Goal: Book appointment/travel/reservation

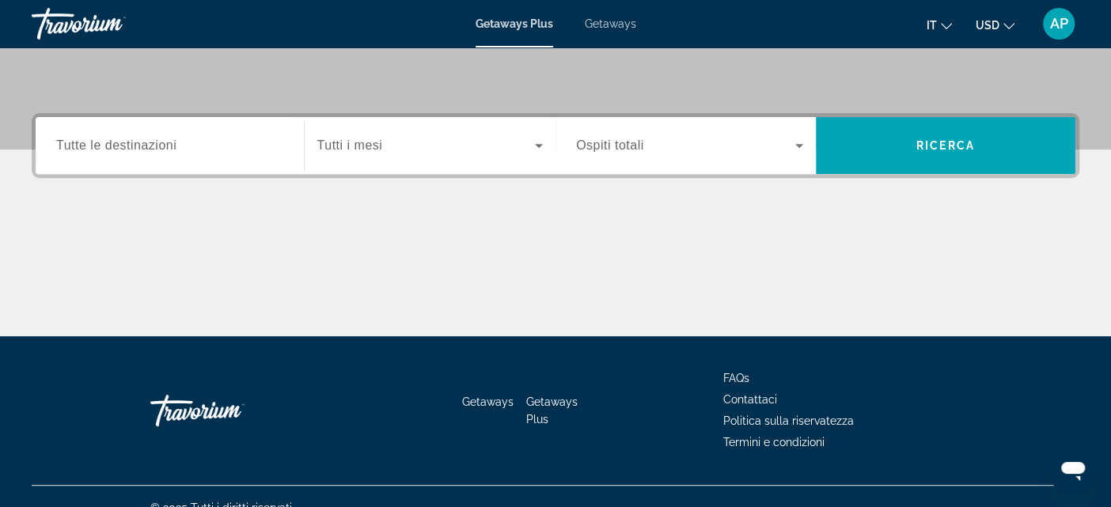
scroll to position [320, 0]
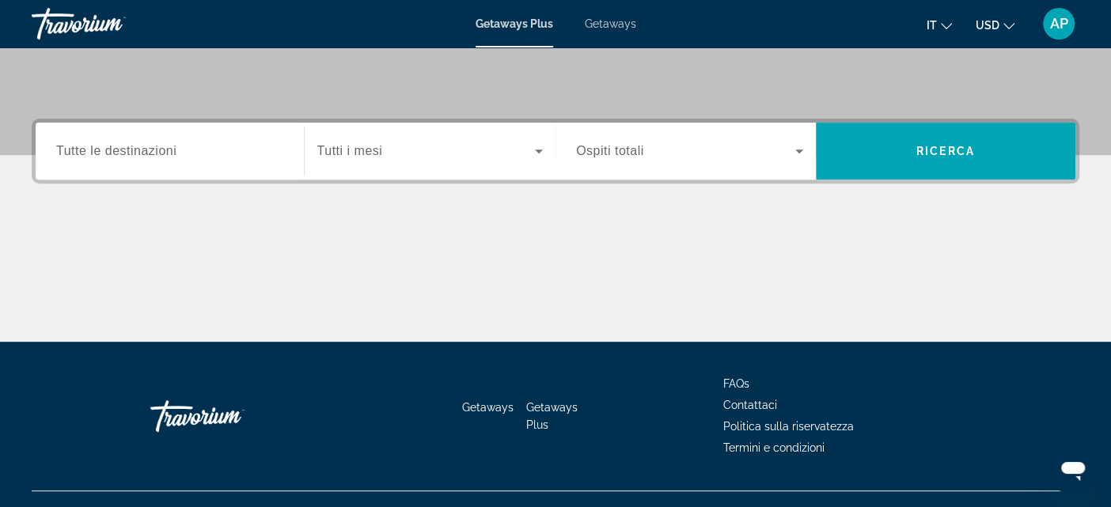
click at [238, 157] on input "Destination Tutte le destinazioni" at bounding box center [169, 151] width 227 height 19
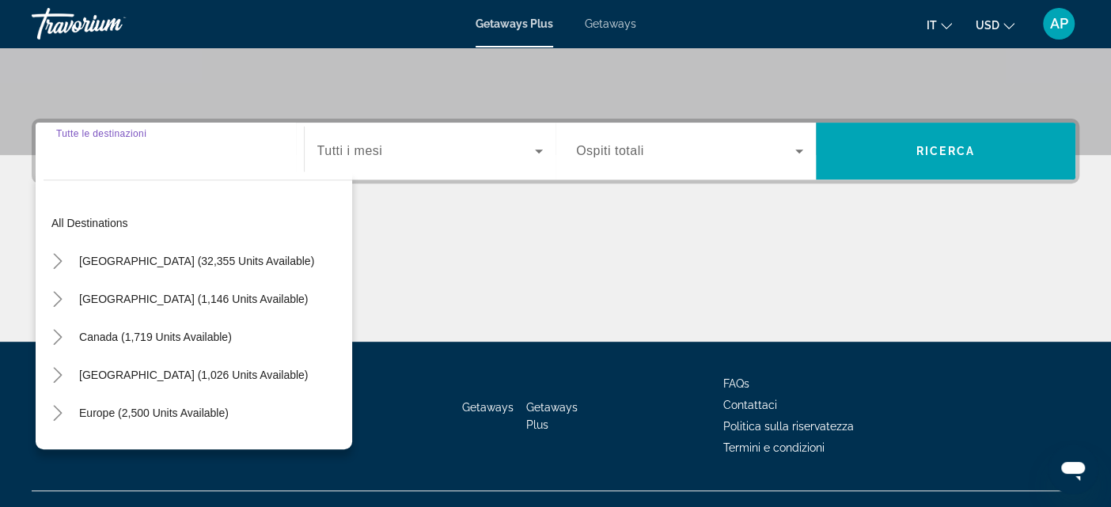
scroll to position [347, 0]
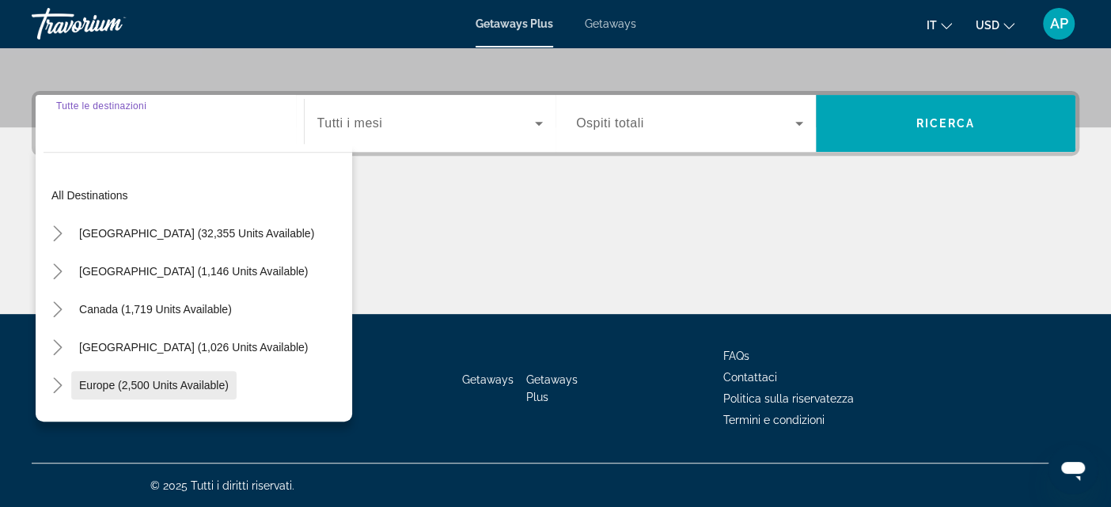
click at [168, 386] on span "Europe (2,500 units available)" at bounding box center [154, 385] width 150 height 13
type input "**********"
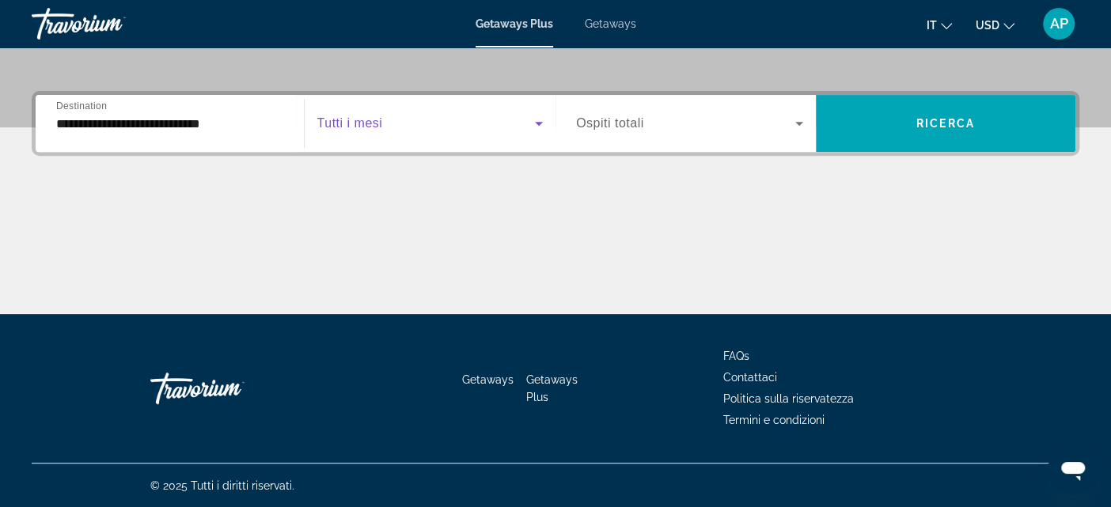
click at [538, 123] on icon "Search widget" at bounding box center [539, 124] width 8 height 4
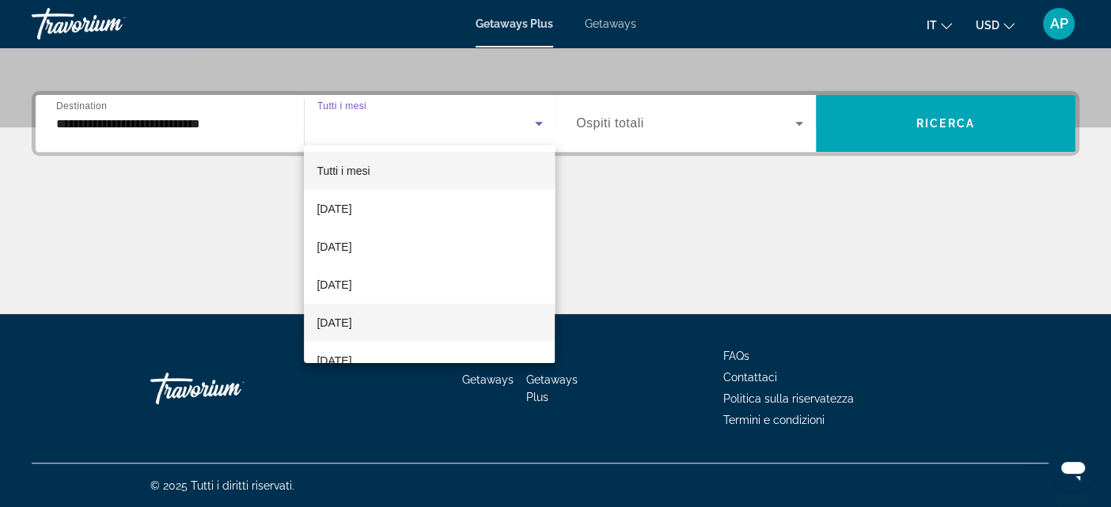
click at [448, 320] on mat-option "[DATE]" at bounding box center [429, 323] width 251 height 38
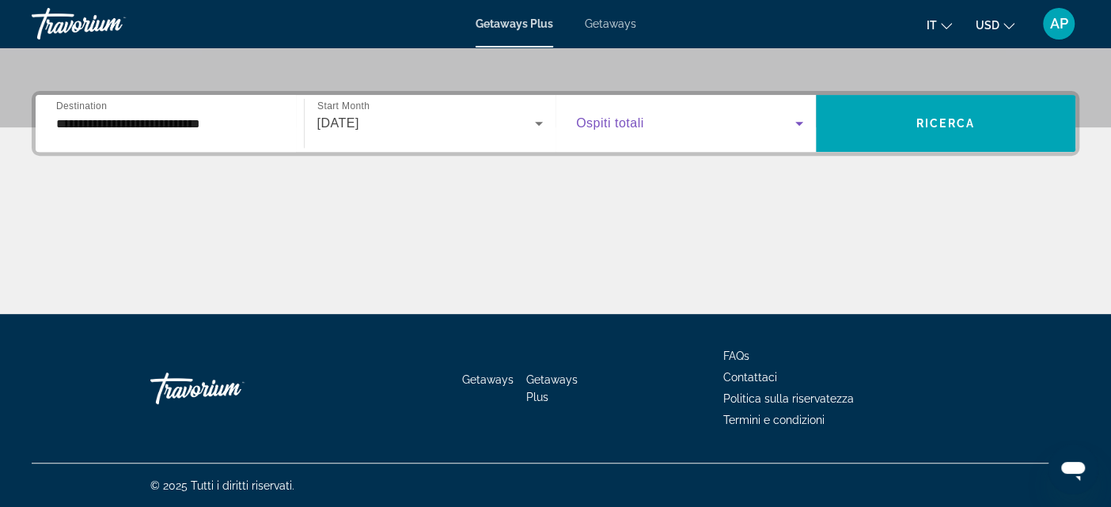
click at [798, 125] on icon "Search widget" at bounding box center [799, 124] width 8 height 4
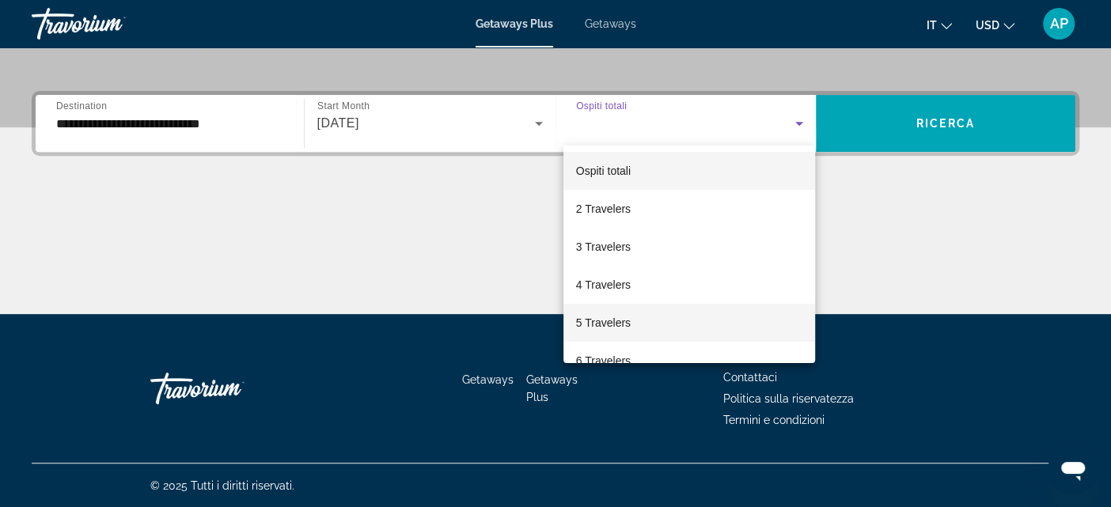
click at [692, 326] on mat-option "5 Travelers" at bounding box center [689, 323] width 252 height 38
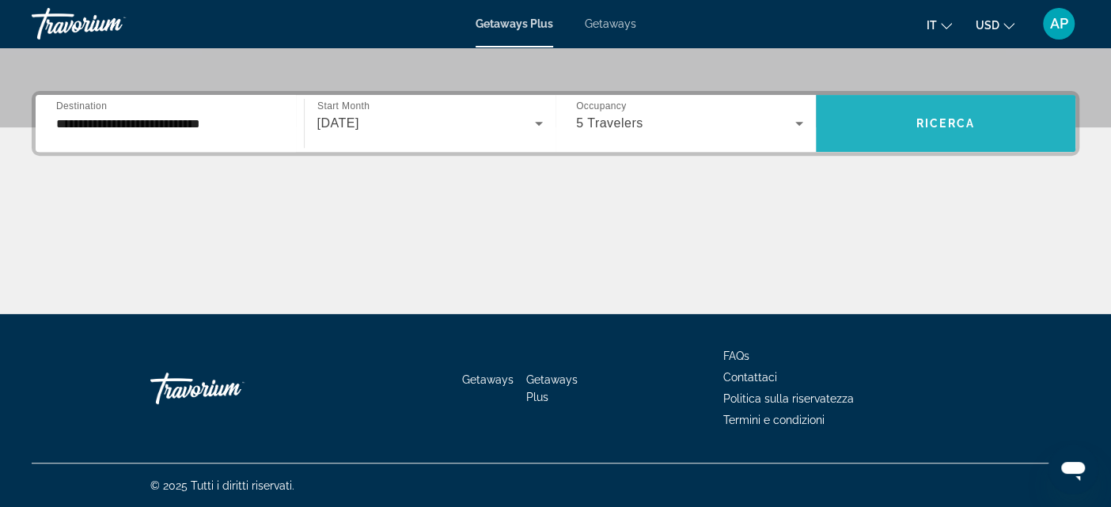
click at [924, 117] on span "Ricerca" at bounding box center [945, 123] width 59 height 13
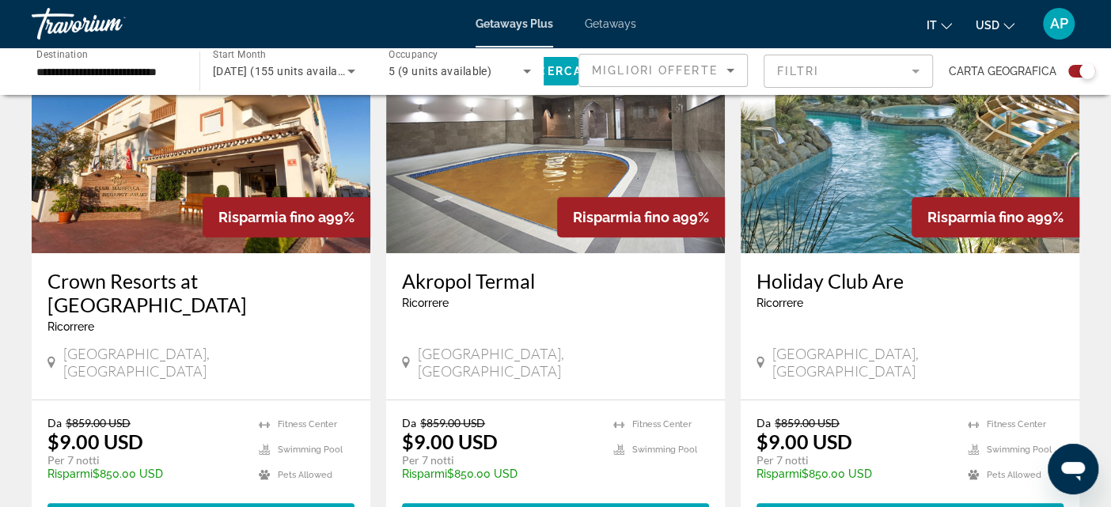
scroll to position [642, 0]
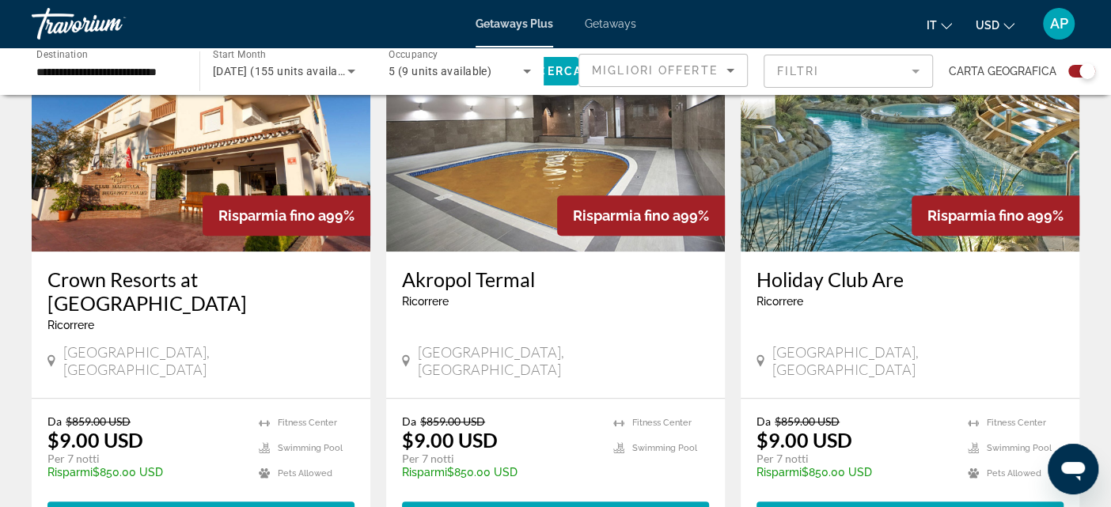
click at [828, 215] on img "Main content" at bounding box center [910, 124] width 339 height 253
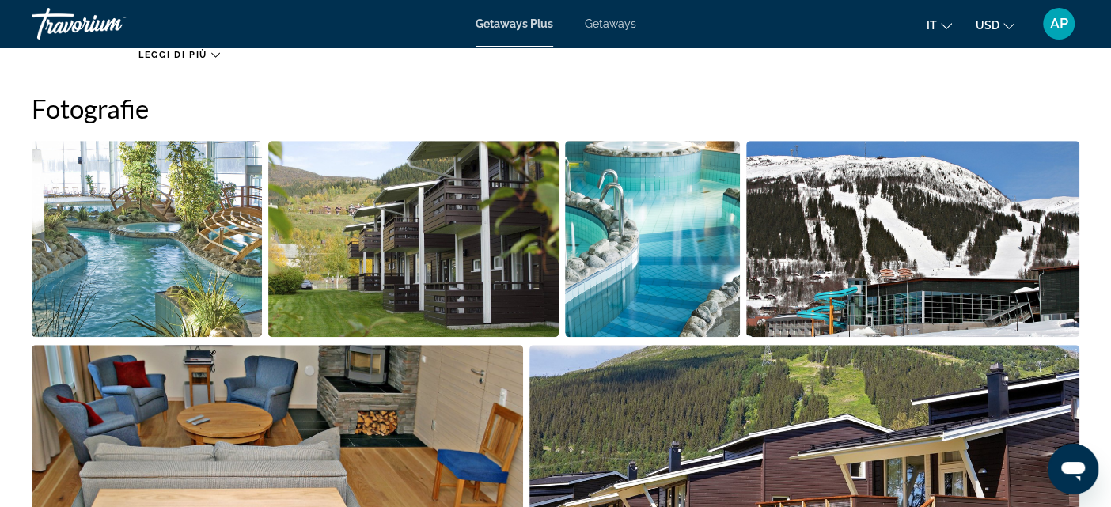
scroll to position [738, 0]
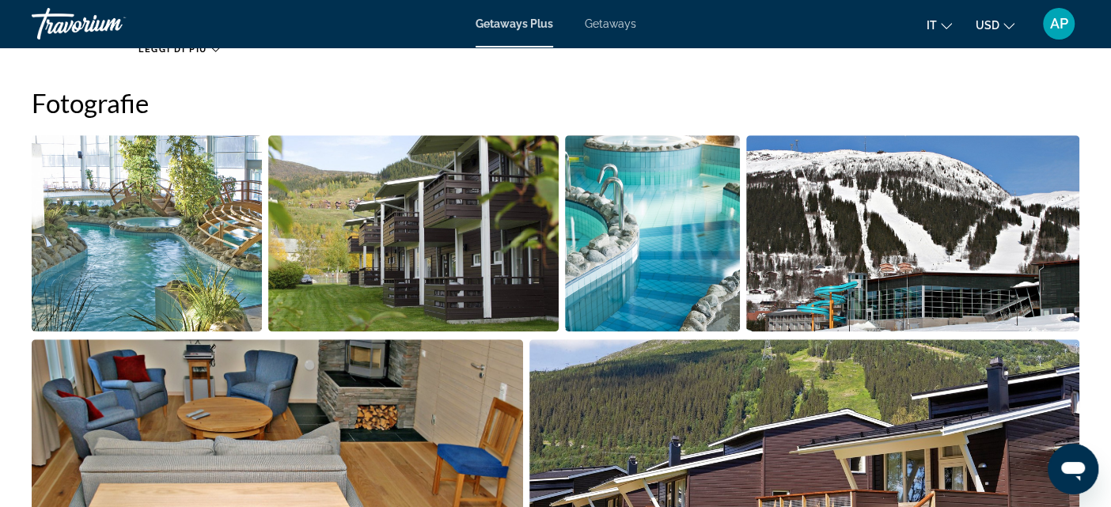
click at [258, 201] on img "Open full-screen image slider" at bounding box center [147, 233] width 230 height 196
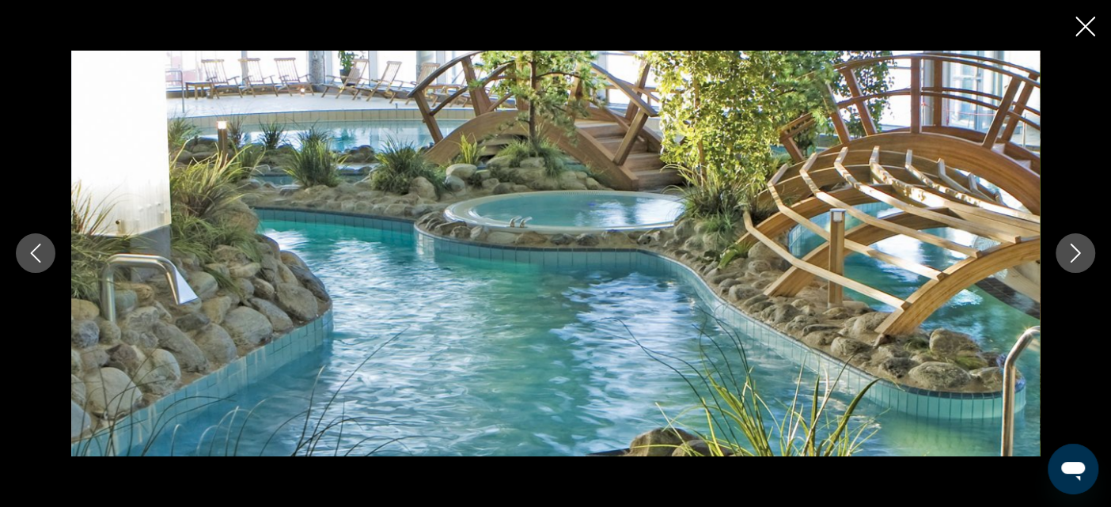
click at [1076, 259] on icon "Next image" at bounding box center [1075, 253] width 19 height 19
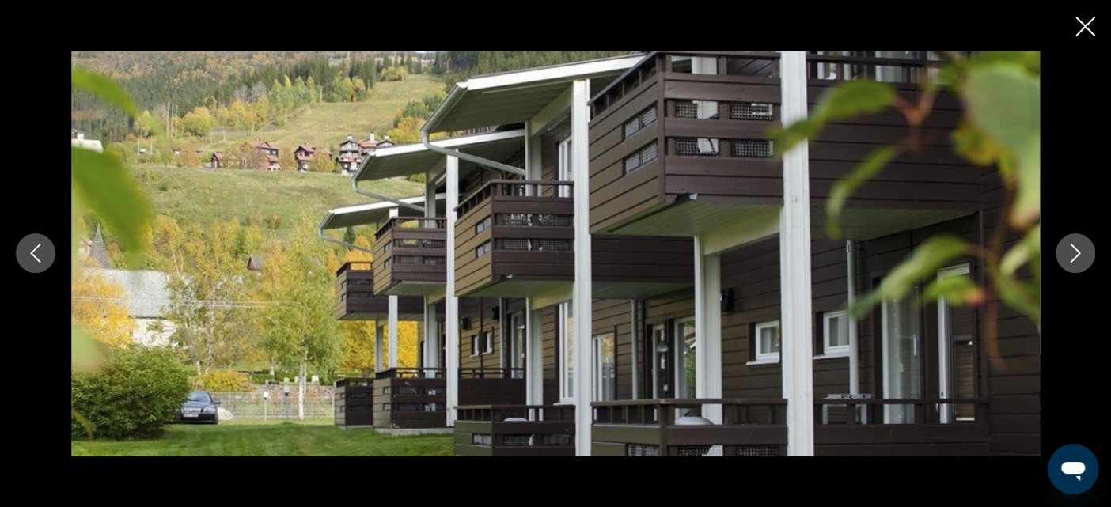
click at [1076, 259] on icon "Next image" at bounding box center [1075, 253] width 19 height 19
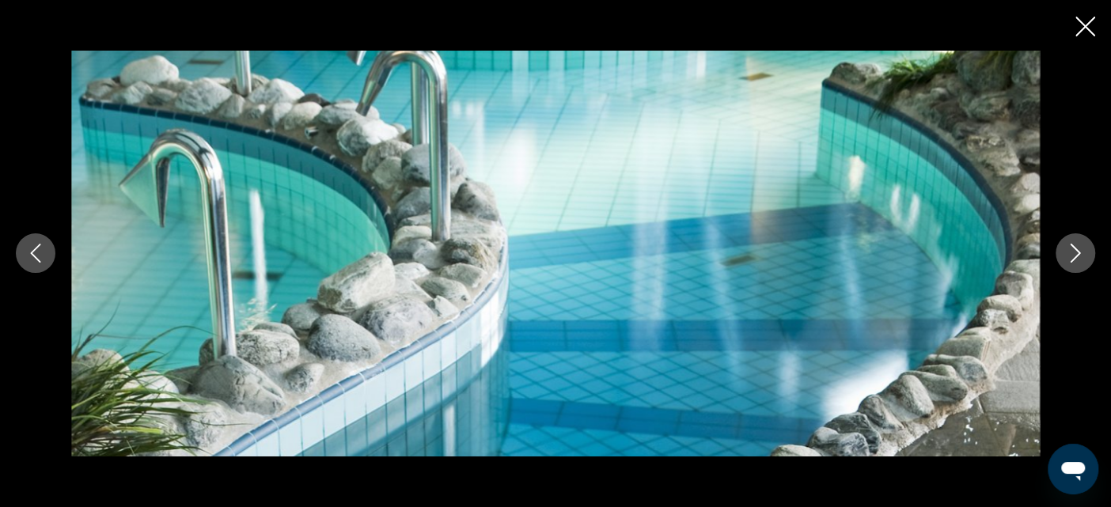
click at [1076, 259] on icon "Next image" at bounding box center [1075, 253] width 19 height 19
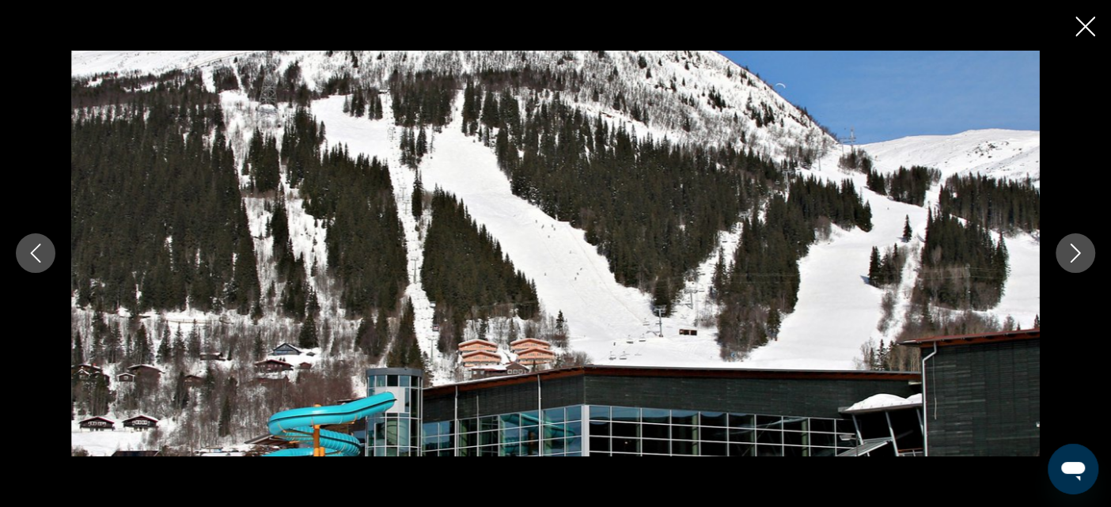
click at [1076, 259] on icon "Next image" at bounding box center [1075, 253] width 19 height 19
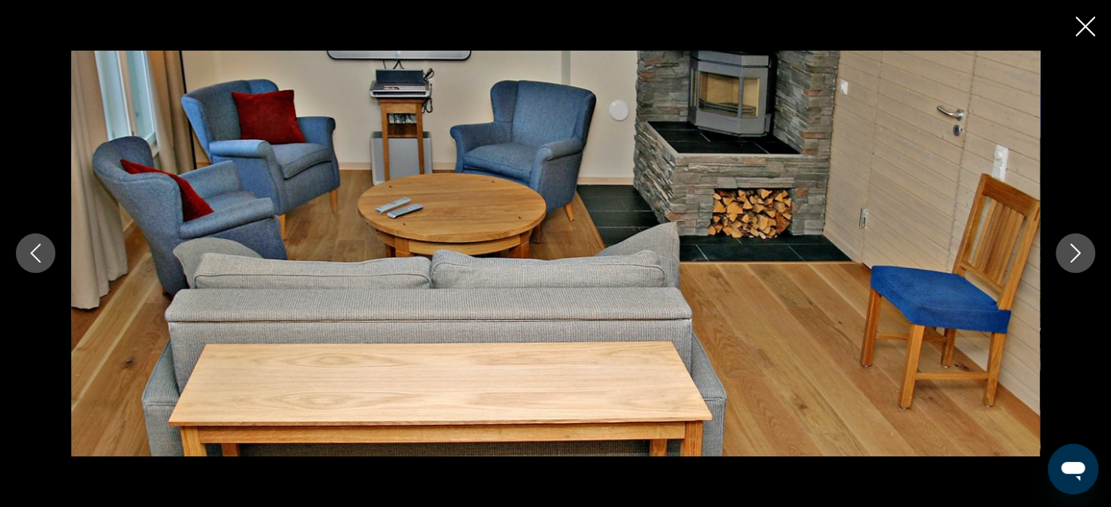
click at [1076, 259] on icon "Next image" at bounding box center [1075, 253] width 19 height 19
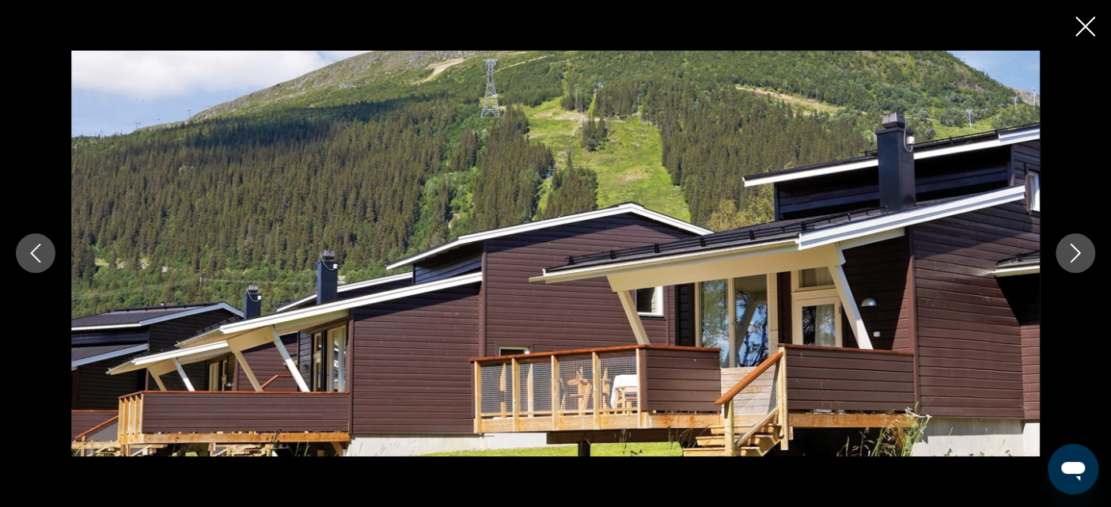
click at [1076, 259] on icon "Next image" at bounding box center [1075, 253] width 19 height 19
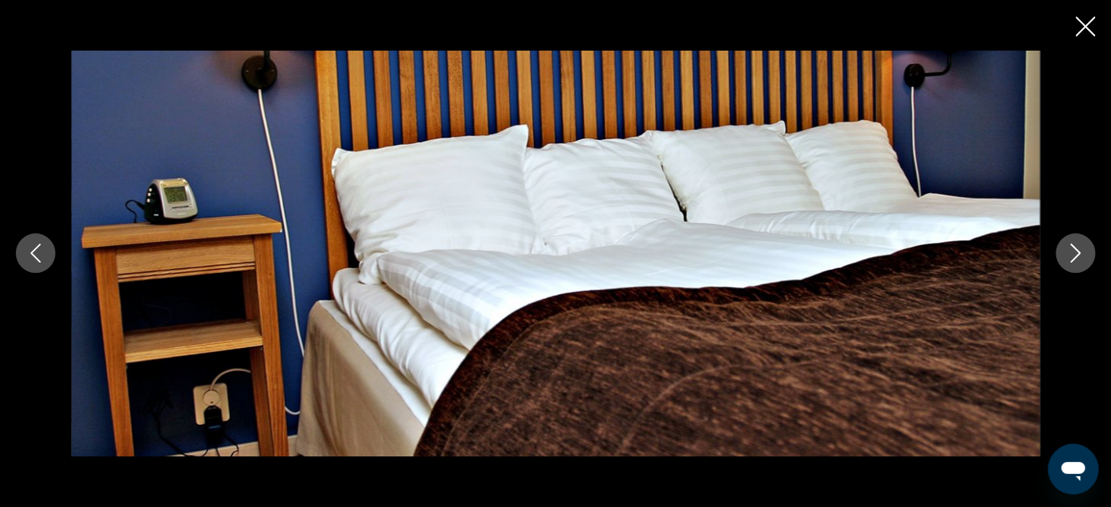
click at [1076, 259] on icon "Next image" at bounding box center [1075, 253] width 19 height 19
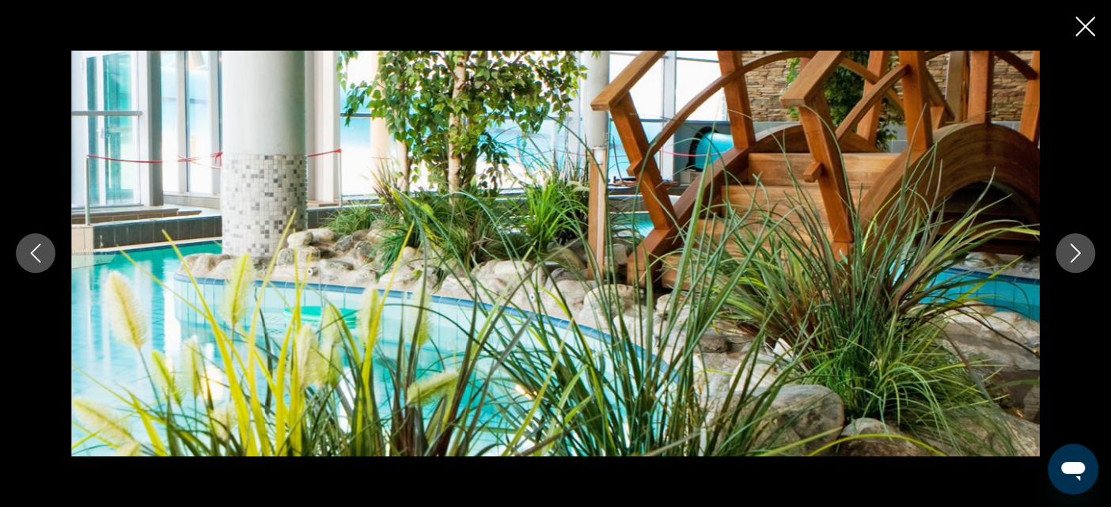
click at [1076, 259] on icon "Next image" at bounding box center [1075, 253] width 19 height 19
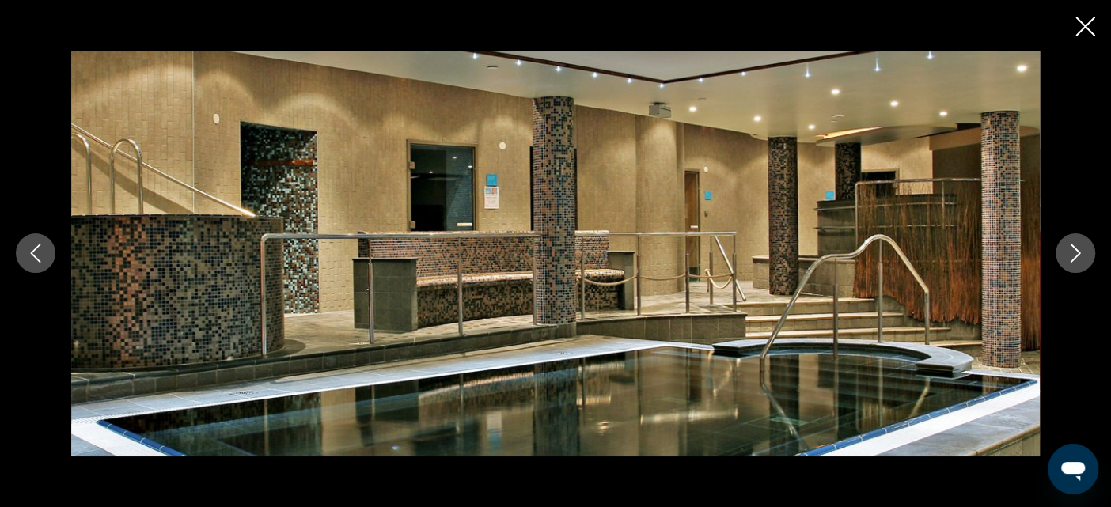
click at [1076, 259] on icon "Next image" at bounding box center [1075, 253] width 19 height 19
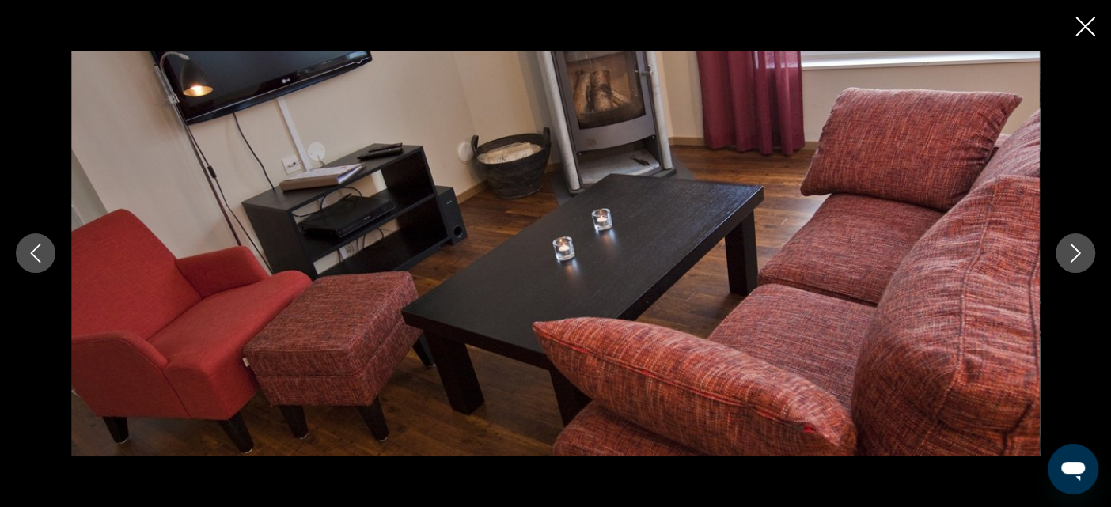
click at [1076, 259] on icon "Next image" at bounding box center [1075, 253] width 19 height 19
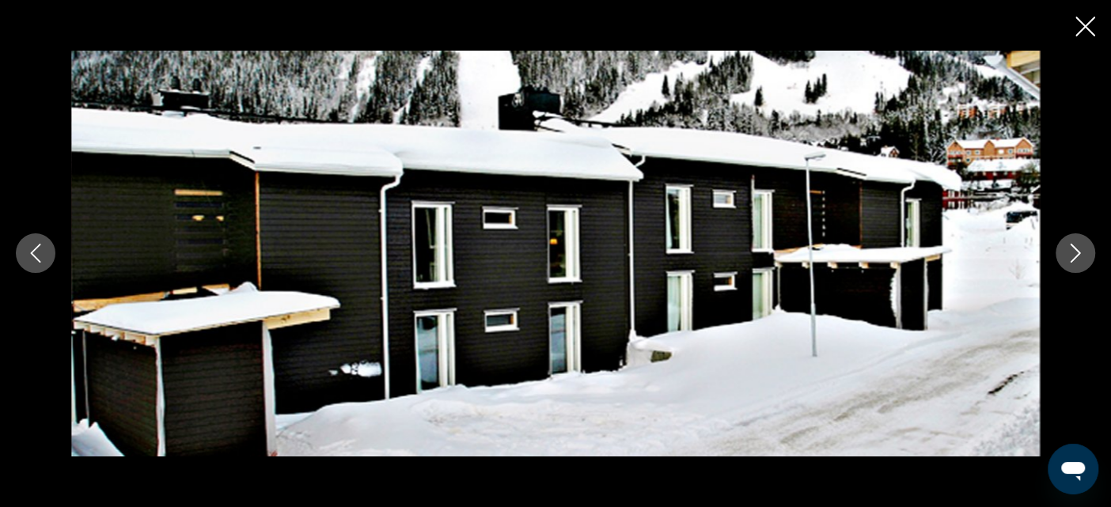
click at [1076, 259] on icon "Next image" at bounding box center [1075, 253] width 19 height 19
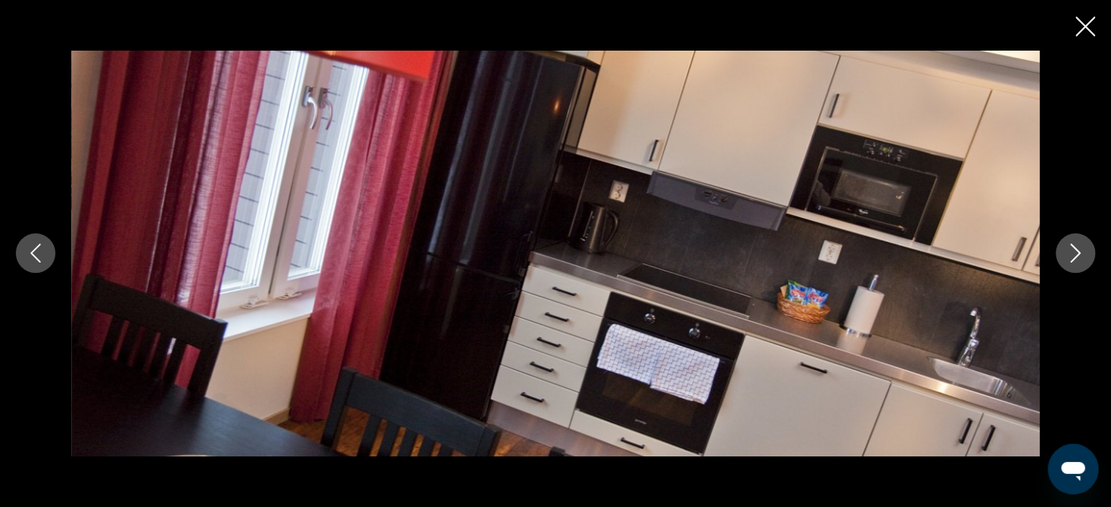
click at [1076, 259] on icon "Next image" at bounding box center [1075, 253] width 19 height 19
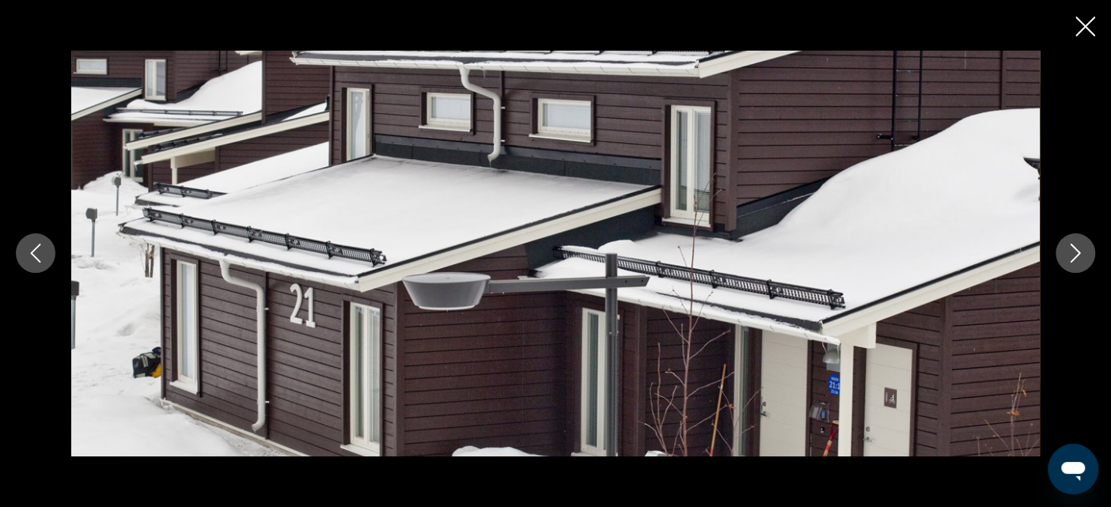
click at [1083, 25] on icon "Close slideshow" at bounding box center [1085, 27] width 20 height 20
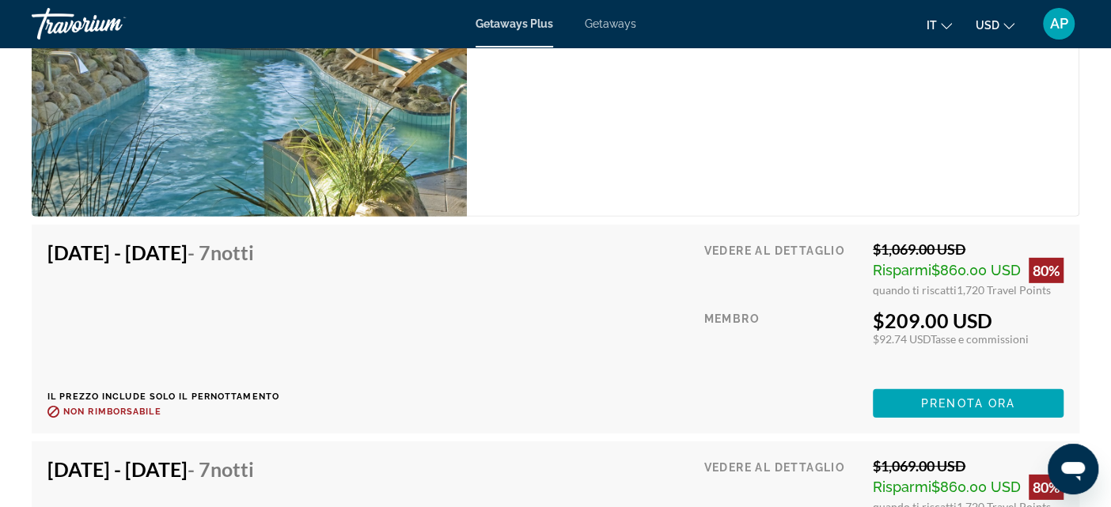
scroll to position [2892, 0]
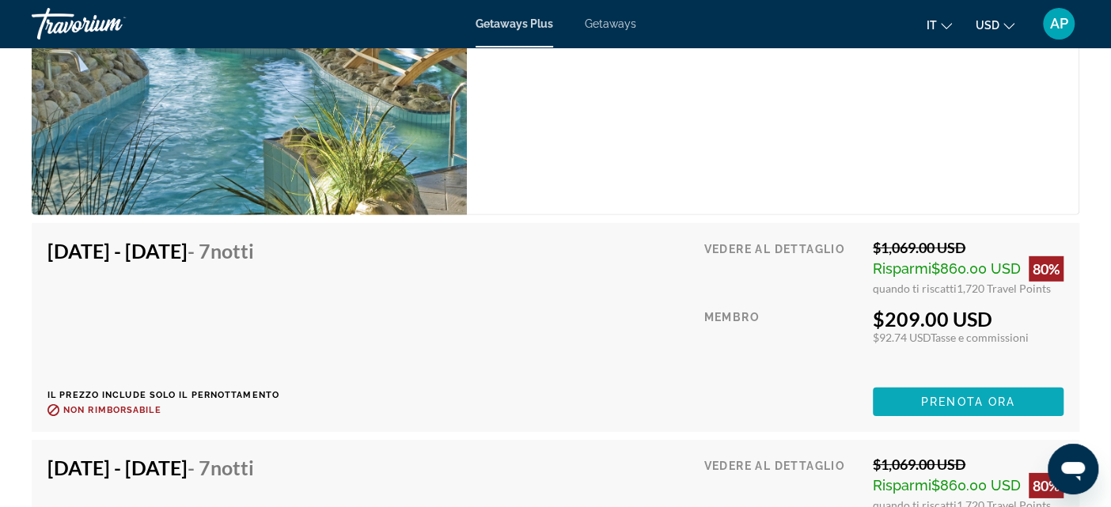
click at [956, 400] on span "Prenota ora" at bounding box center [968, 402] width 94 height 13
